Goal: Task Accomplishment & Management: Manage account settings

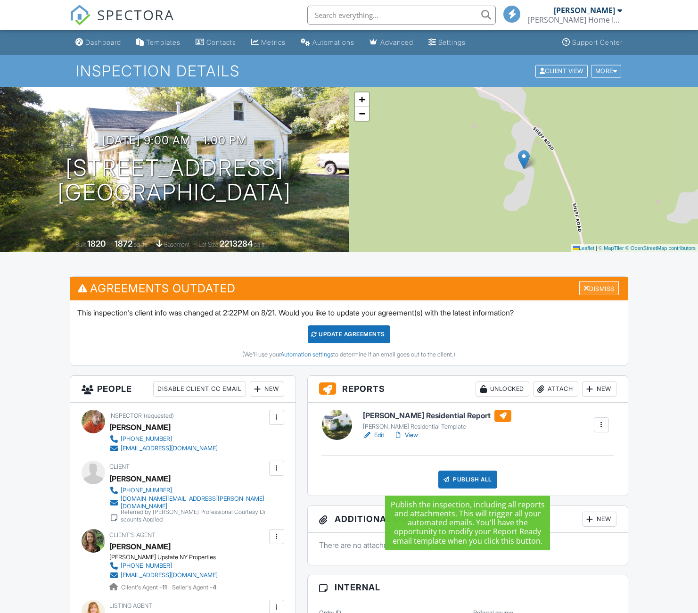
click at [599, 284] on div "Dismiss" at bounding box center [599, 288] width 40 height 15
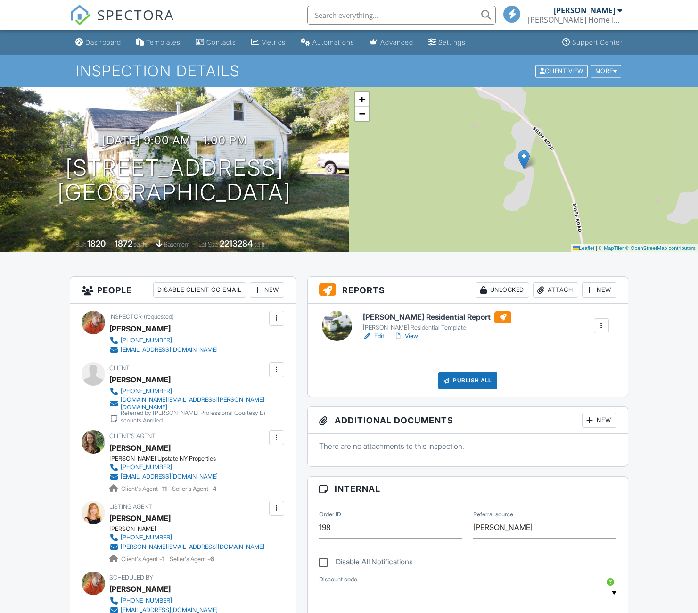
click at [467, 376] on div "Publish All" at bounding box center [467, 380] width 59 height 18
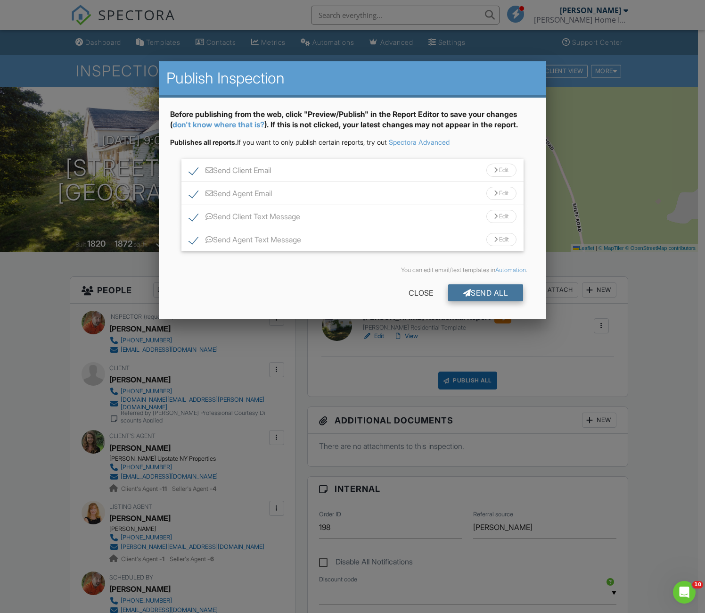
click at [480, 294] on div "Send All" at bounding box center [485, 292] width 75 height 17
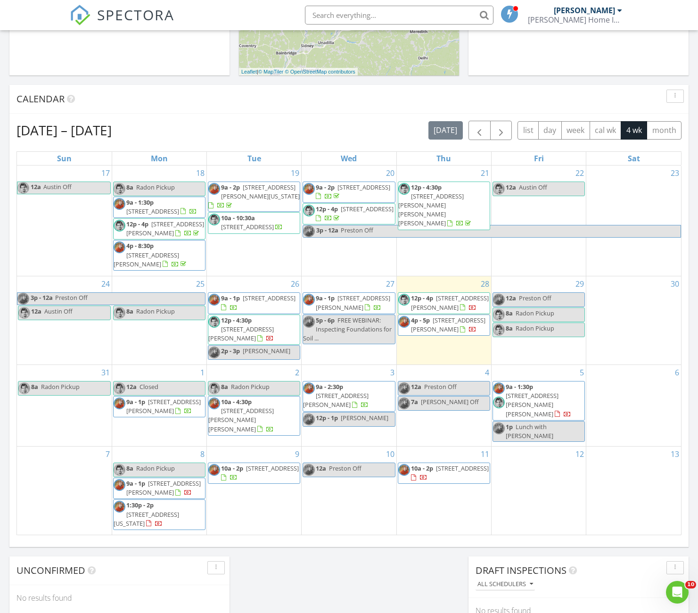
click at [254, 336] on span "123 Lynch Ln, South New Berlin 13843" at bounding box center [240, 333] width 65 height 17
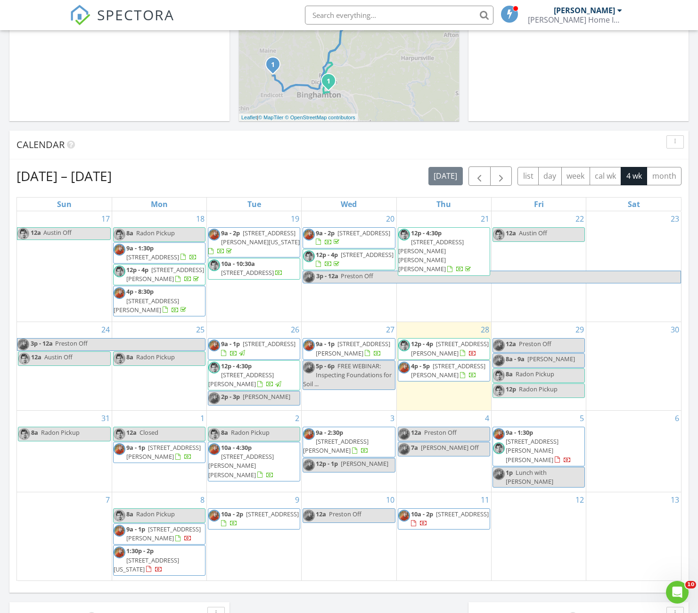
scroll to position [311, 0]
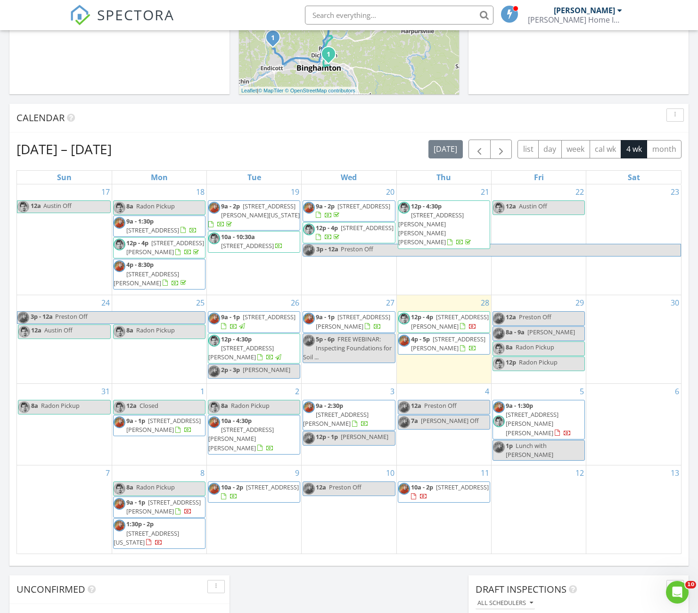
click at [255, 357] on span "123 Lynch Ln, South New Berlin 13843" at bounding box center [240, 352] width 65 height 17
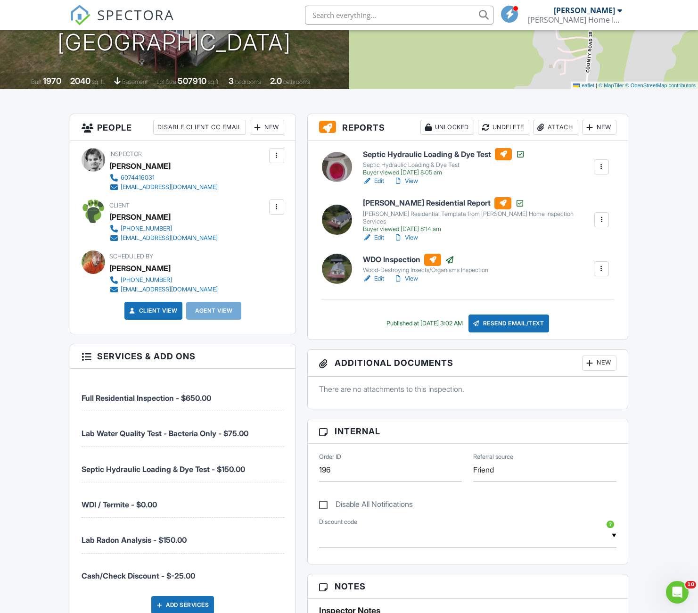
scroll to position [165, 0]
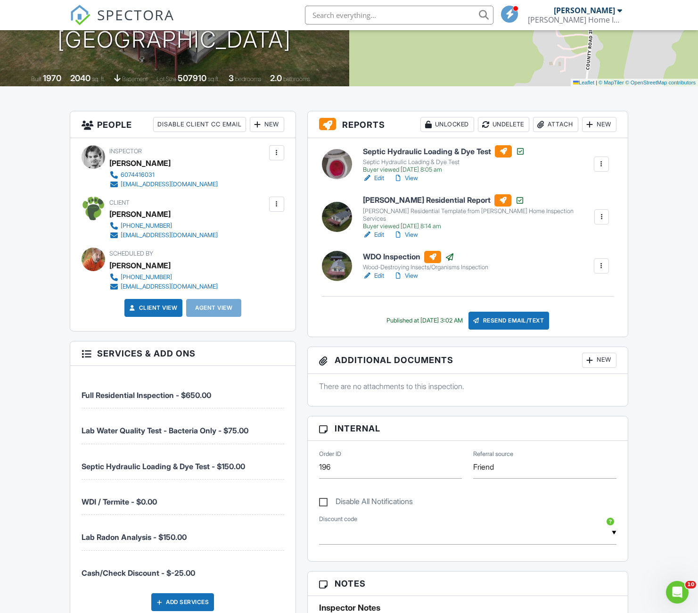
click at [405, 230] on link "View" at bounding box center [405, 234] width 25 height 9
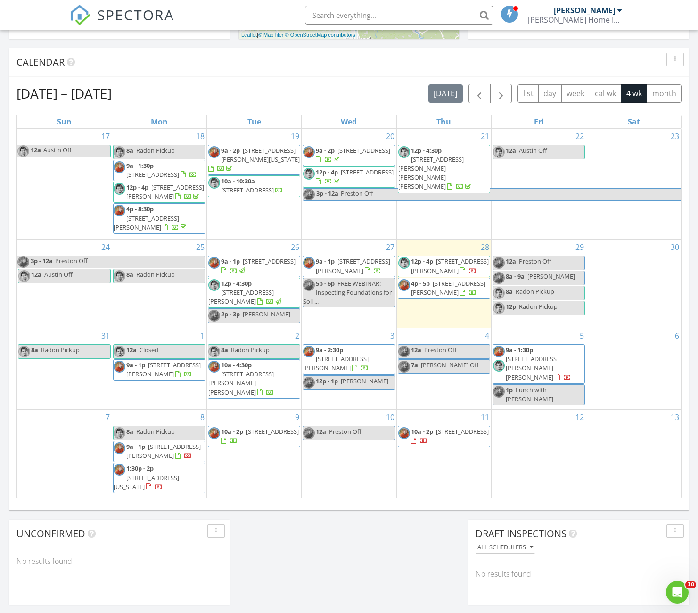
scroll to position [371, 0]
